Goal: Task Accomplishment & Management: Use online tool/utility

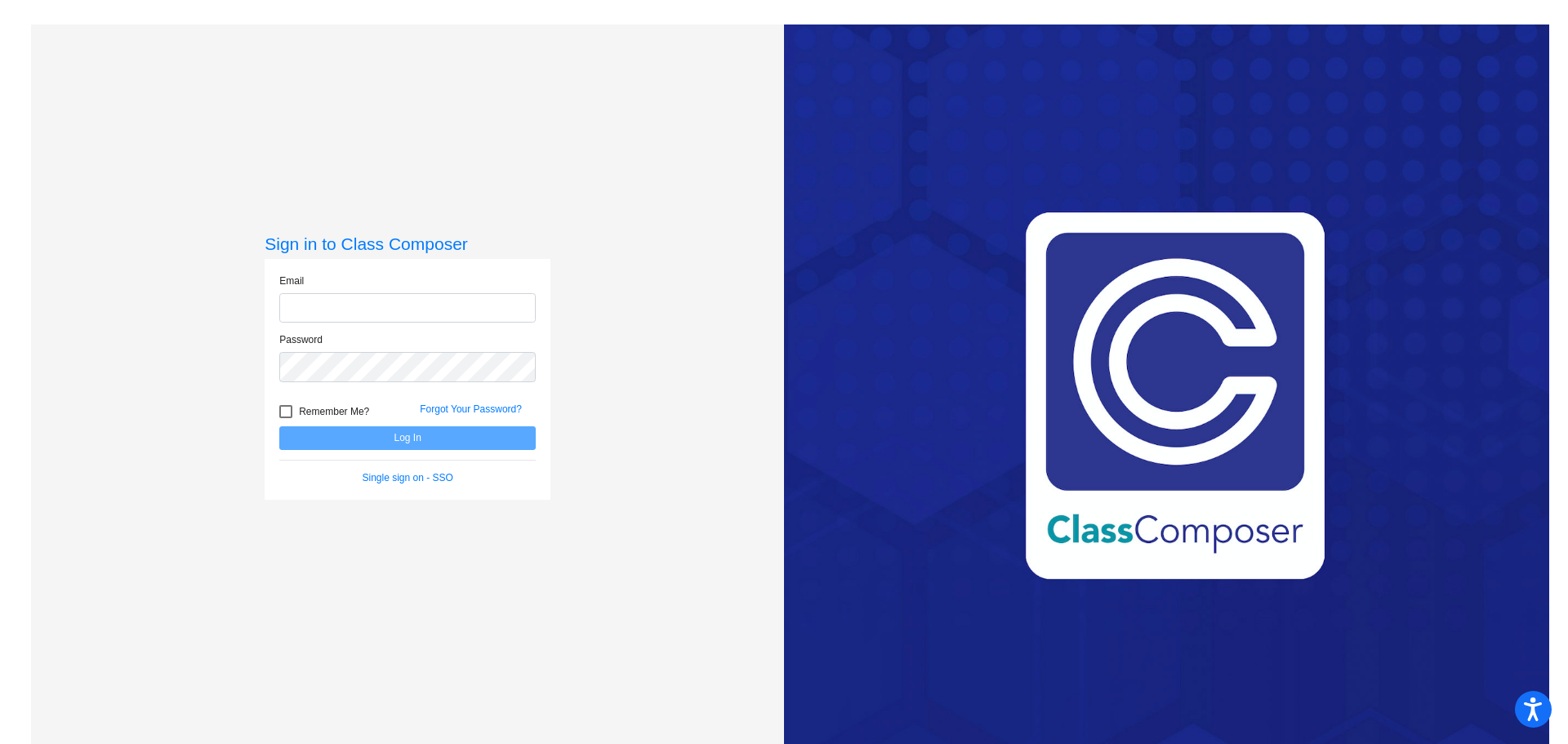
type input "[EMAIL_ADDRESS][DOMAIN_NAME]"
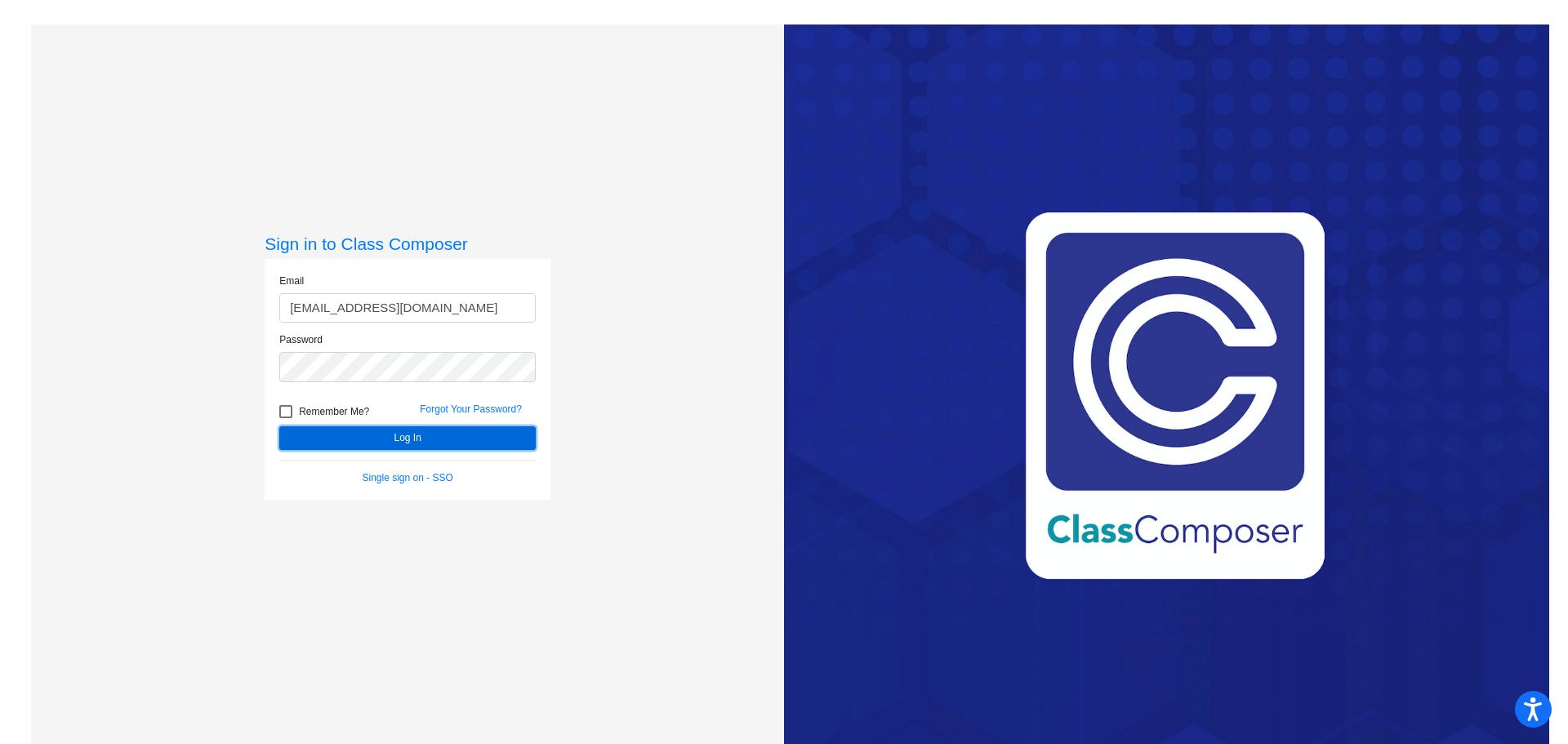
click at [398, 435] on button "Log In" at bounding box center [407, 438] width 257 height 24
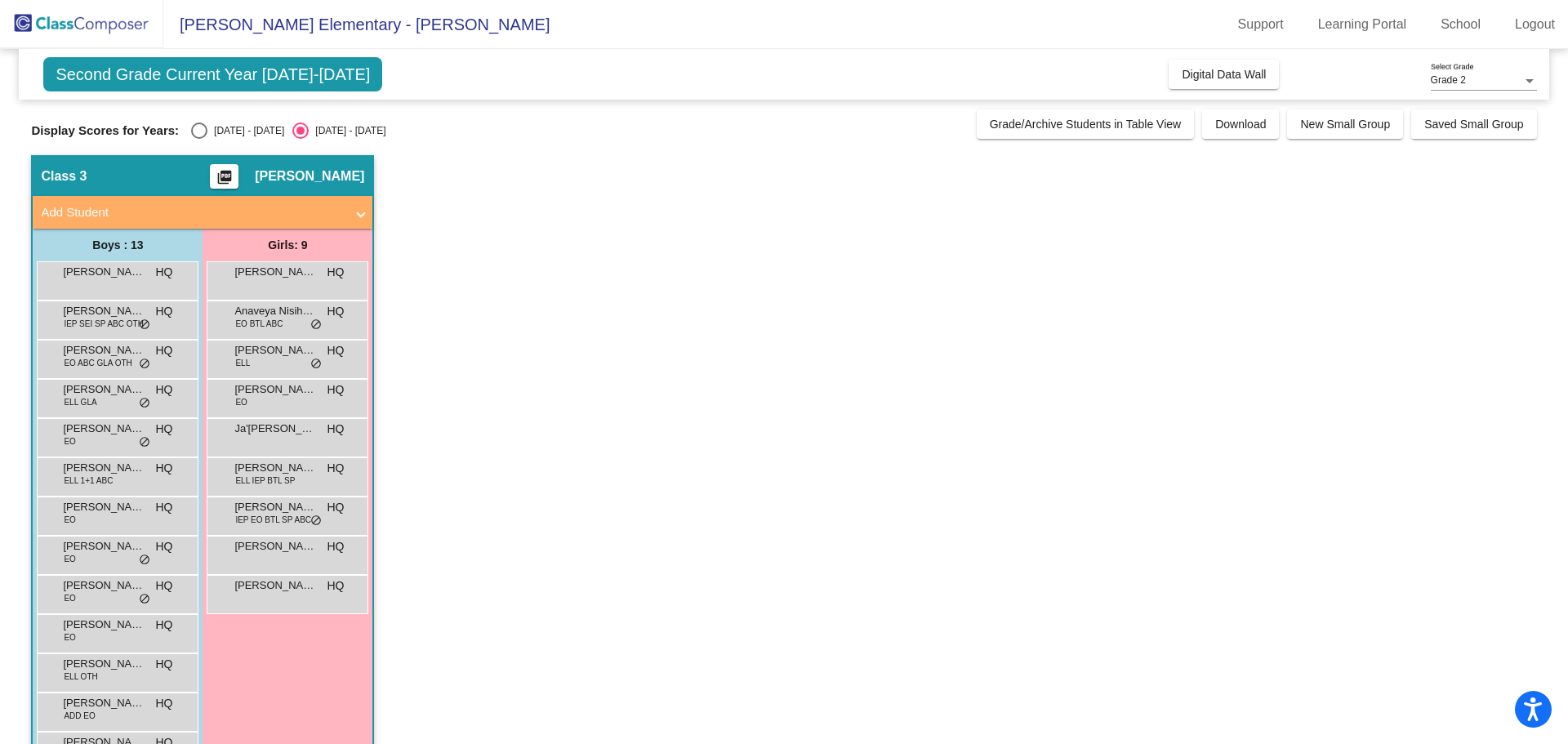
click at [198, 128] on div "Select an option" at bounding box center [199, 130] width 16 height 16
click at [198, 139] on input "[DATE] - [DATE]" at bounding box center [198, 139] width 1 height 1
radio input "true"
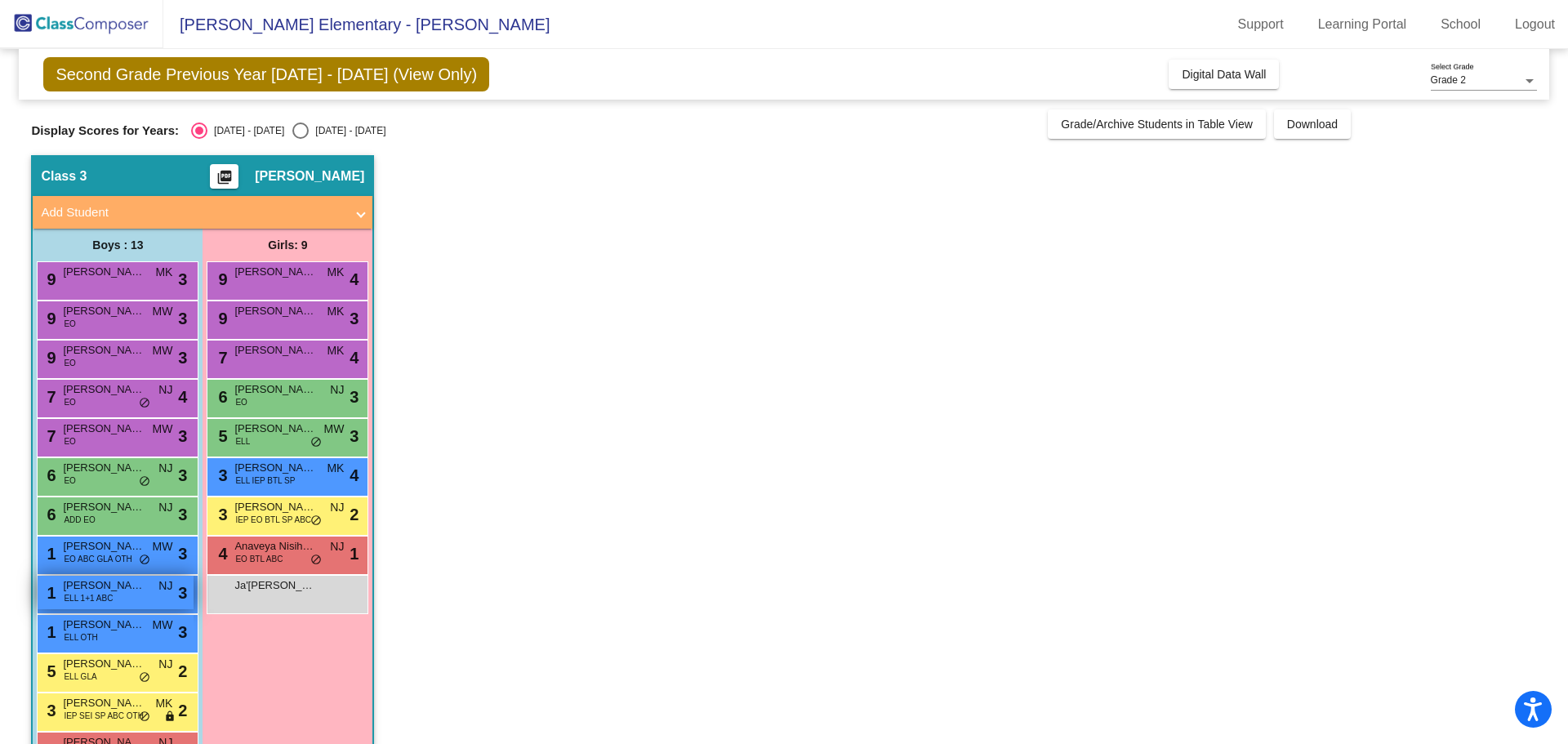
click at [80, 593] on span "ELL 1+1 ABC" at bounding box center [88, 598] width 49 height 12
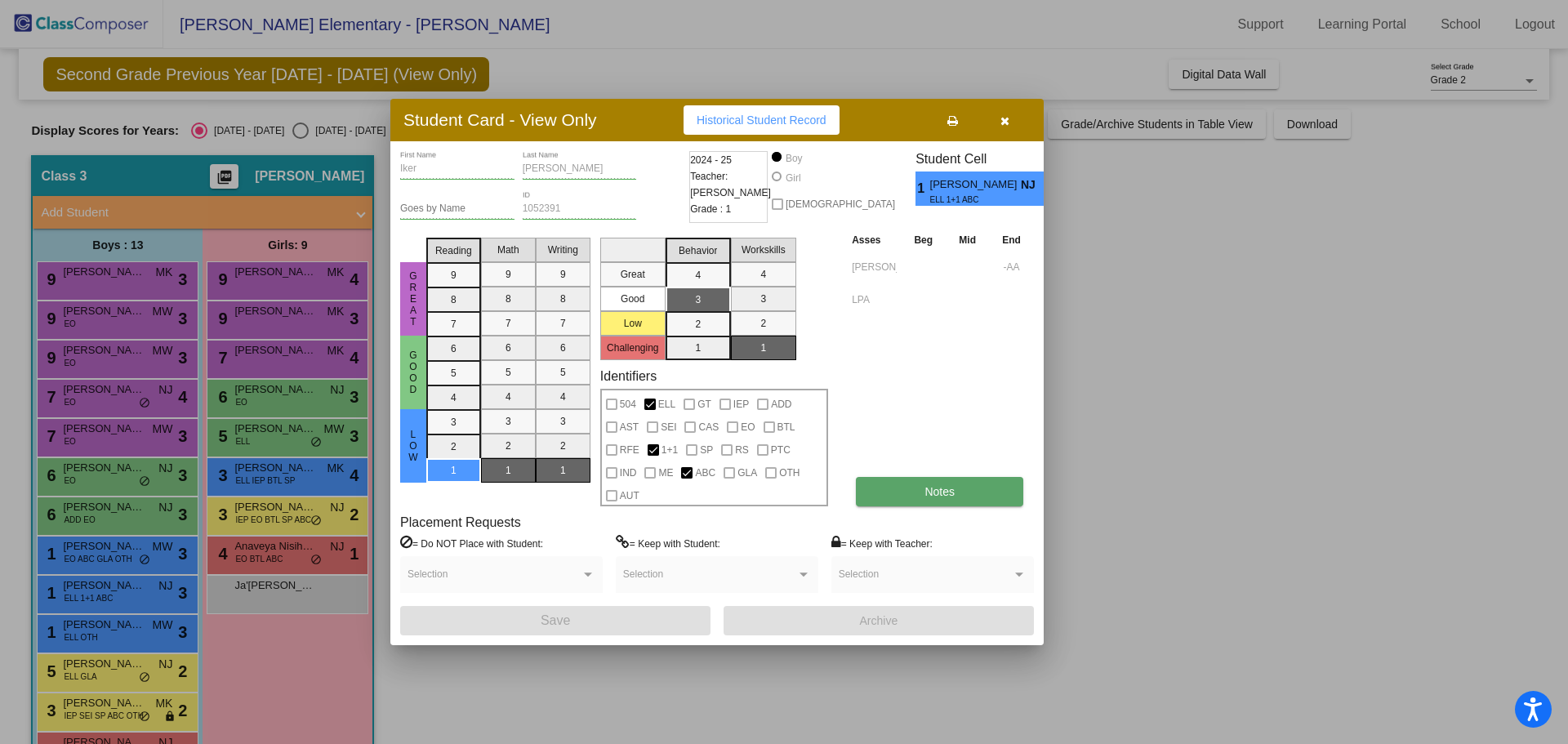
click at [901, 484] on button "Notes" at bounding box center [939, 491] width 168 height 29
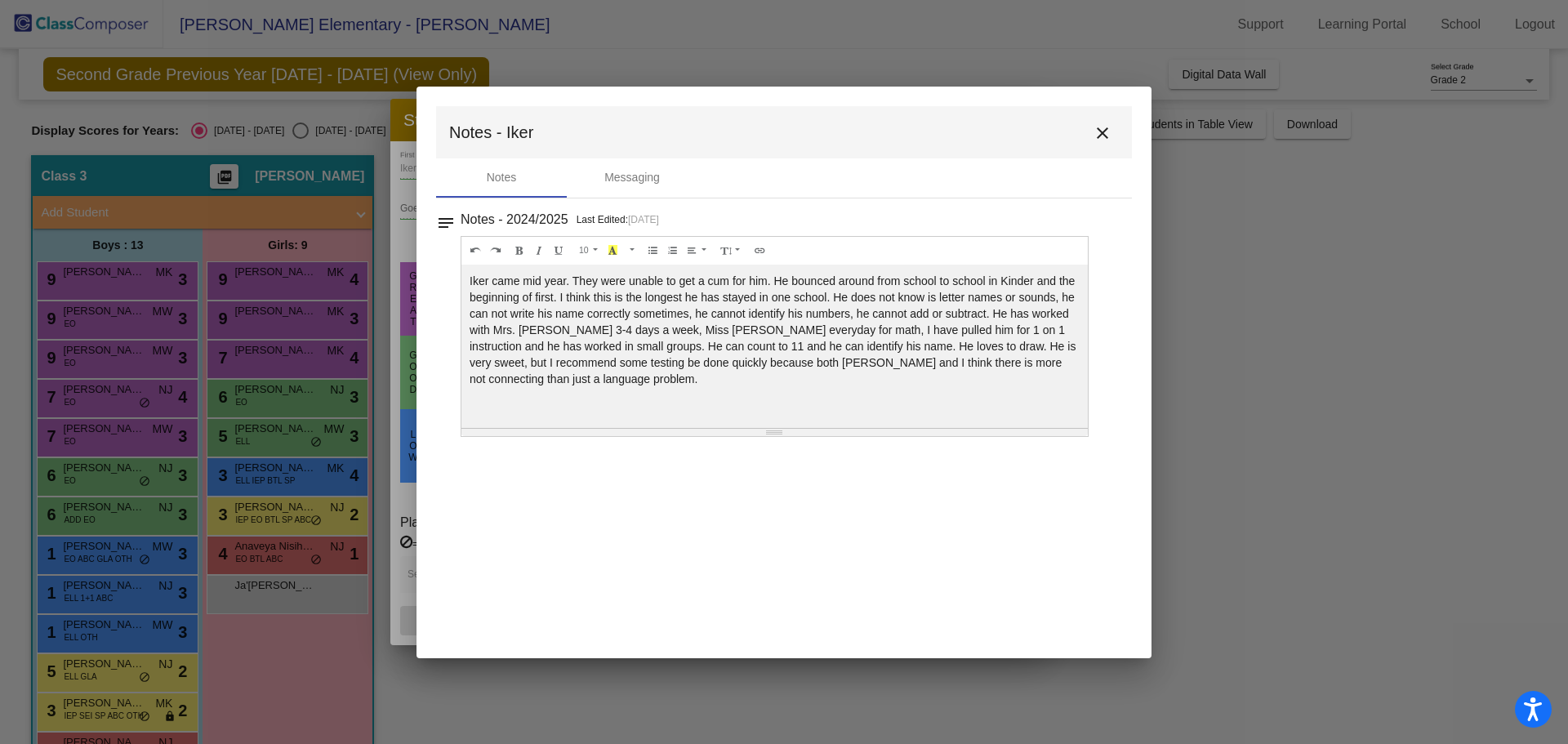
click at [1100, 131] on mat-icon "close" at bounding box center [1102, 133] width 20 height 20
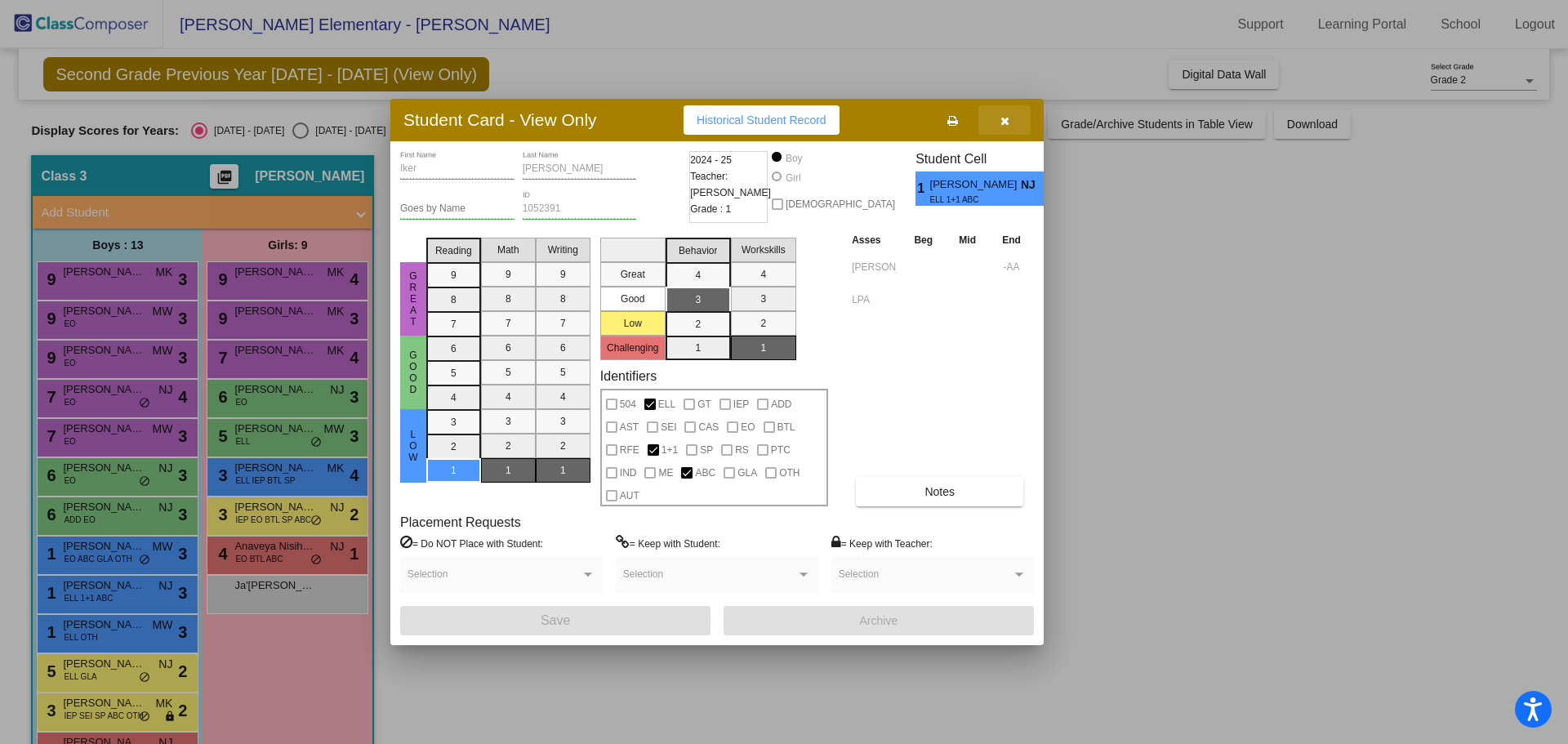
click at [1001, 116] on icon "button" at bounding box center [1004, 121] width 9 height 11
